Goal: Information Seeking & Learning: Learn about a topic

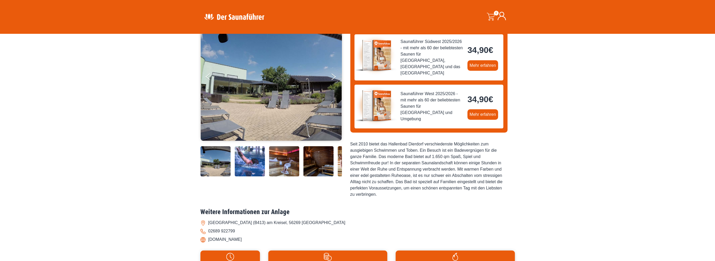
scroll to position [79, 0]
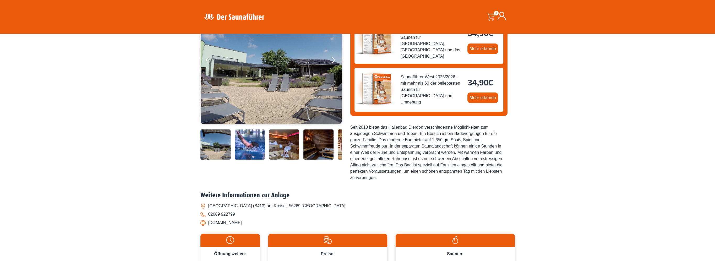
click at [217, 145] on img at bounding box center [215, 144] width 30 height 30
click at [250, 149] on img at bounding box center [250, 144] width 30 height 30
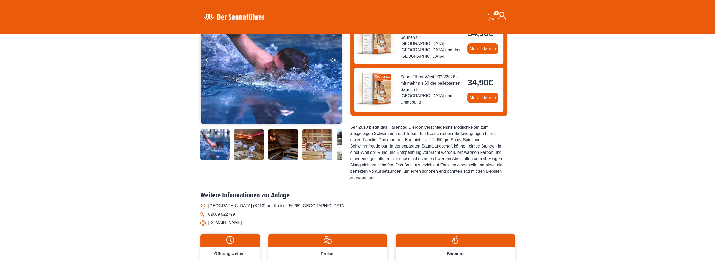
click at [332, 61] on button "Next" at bounding box center [336, 60] width 13 height 13
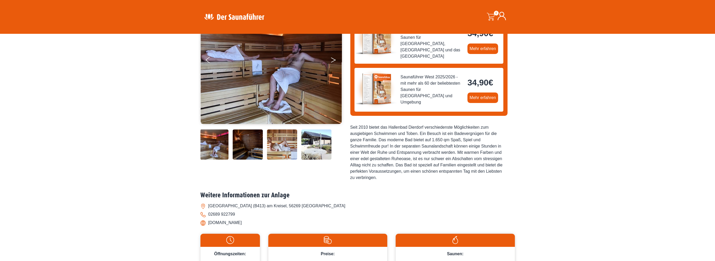
click at [332, 61] on button "Next" at bounding box center [336, 60] width 13 height 13
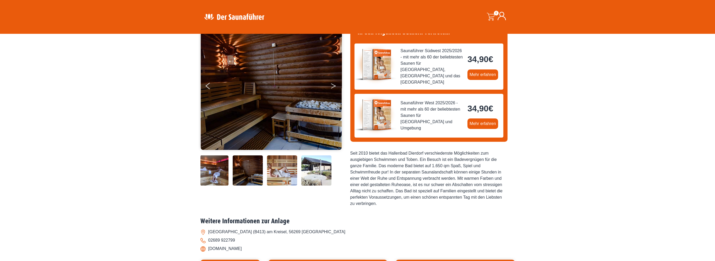
scroll to position [52, 0]
click at [333, 86] on button "Next" at bounding box center [336, 87] width 13 height 13
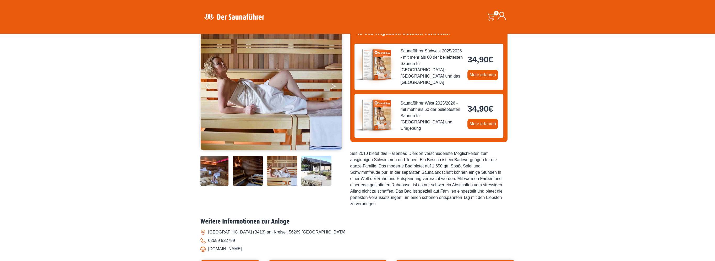
click at [333, 86] on button "Next" at bounding box center [336, 87] width 13 height 13
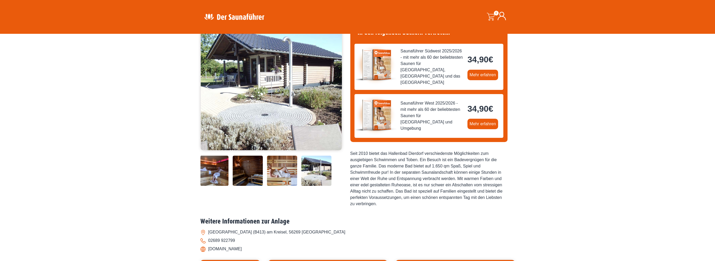
click at [333, 86] on button "Next" at bounding box center [336, 87] width 13 height 13
click at [333, 84] on button "Next" at bounding box center [336, 87] width 13 height 13
click at [332, 86] on button "Next" at bounding box center [336, 87] width 13 height 13
click at [332, 84] on button "Next" at bounding box center [336, 87] width 13 height 13
